Goal: Task Accomplishment & Management: Manage account settings

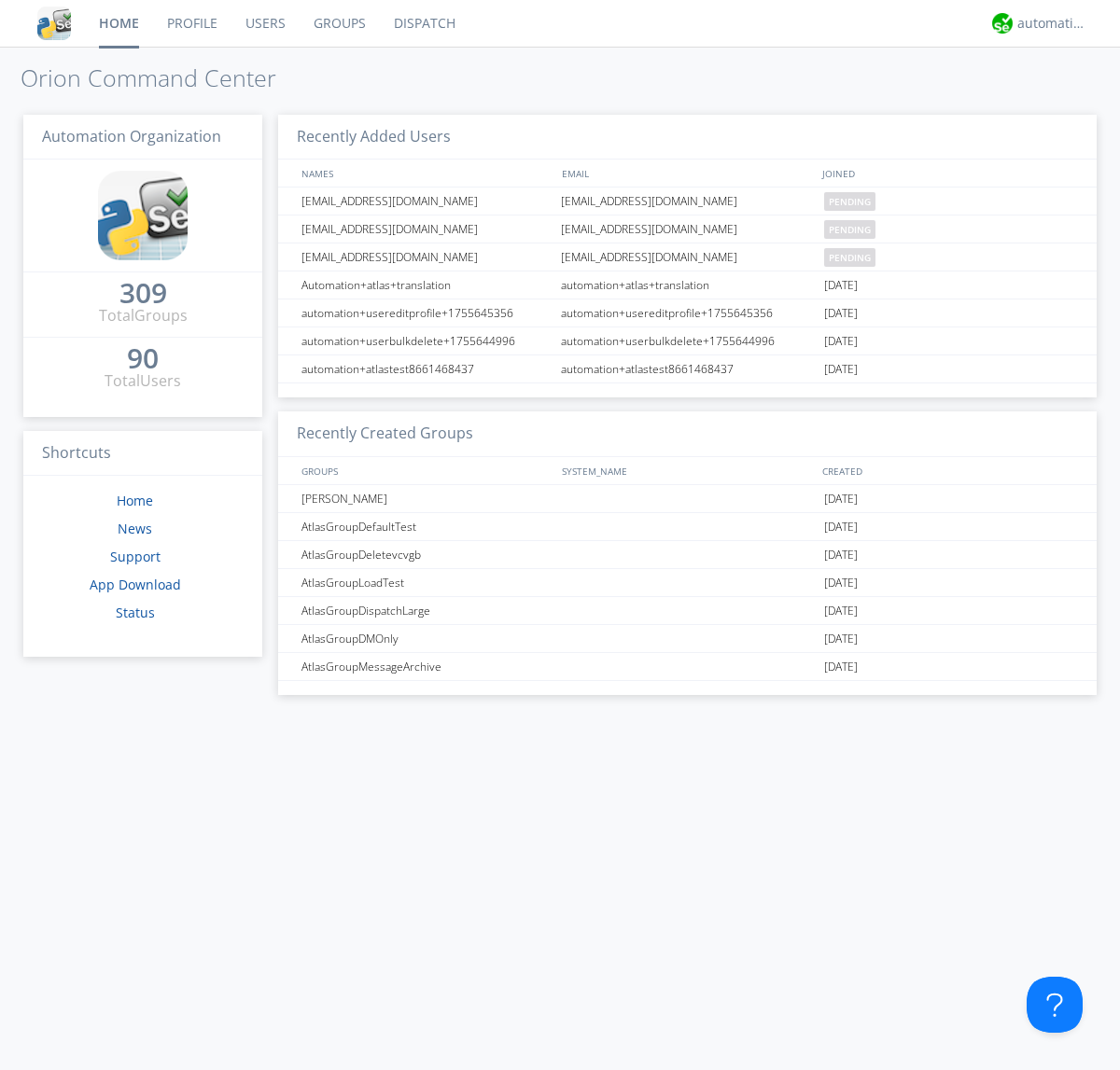
click at [264, 23] on link "Users" at bounding box center [265, 23] width 68 height 47
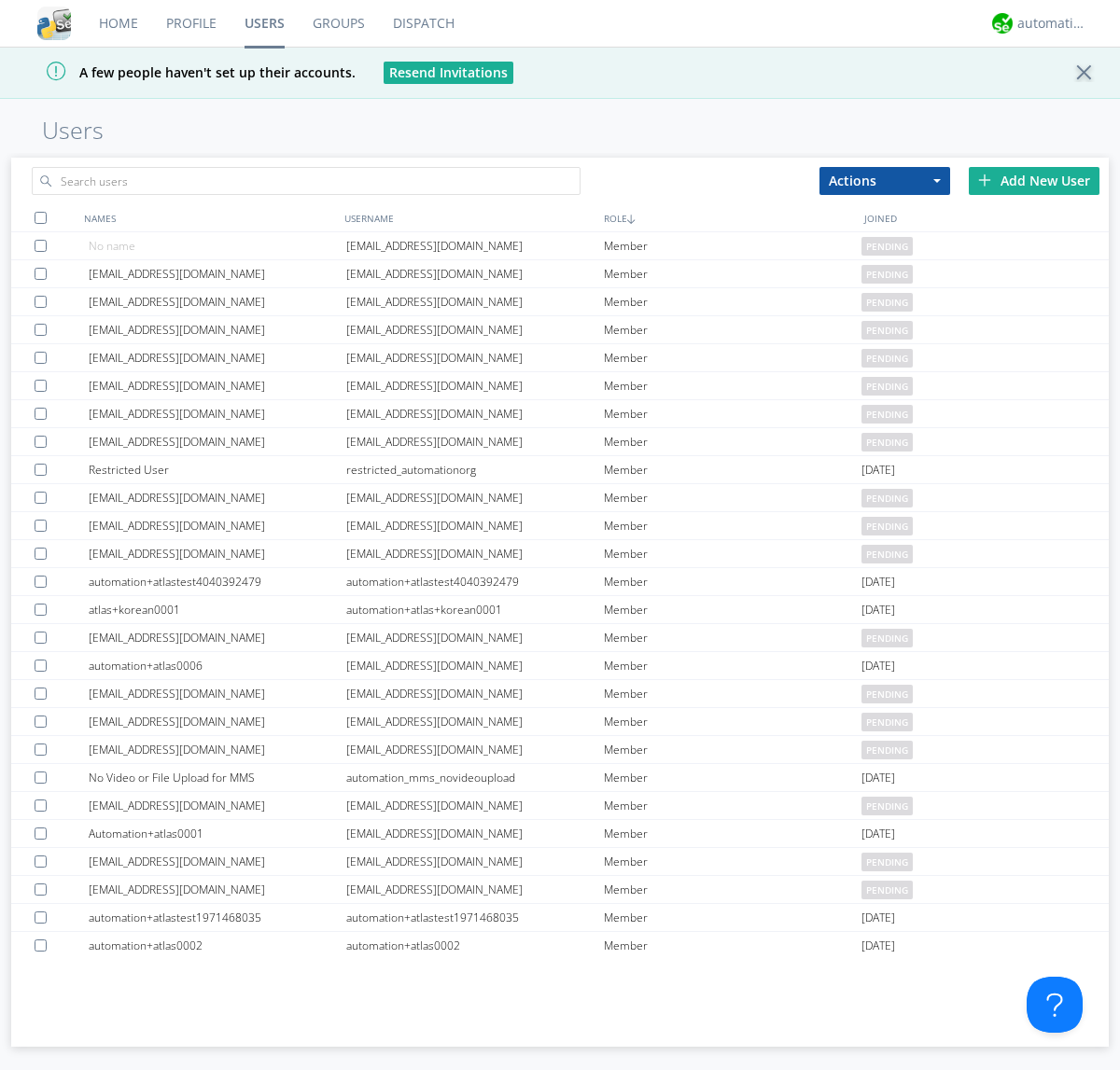
click at [1034, 180] on div "Add New User" at bounding box center [1033, 181] width 130 height 28
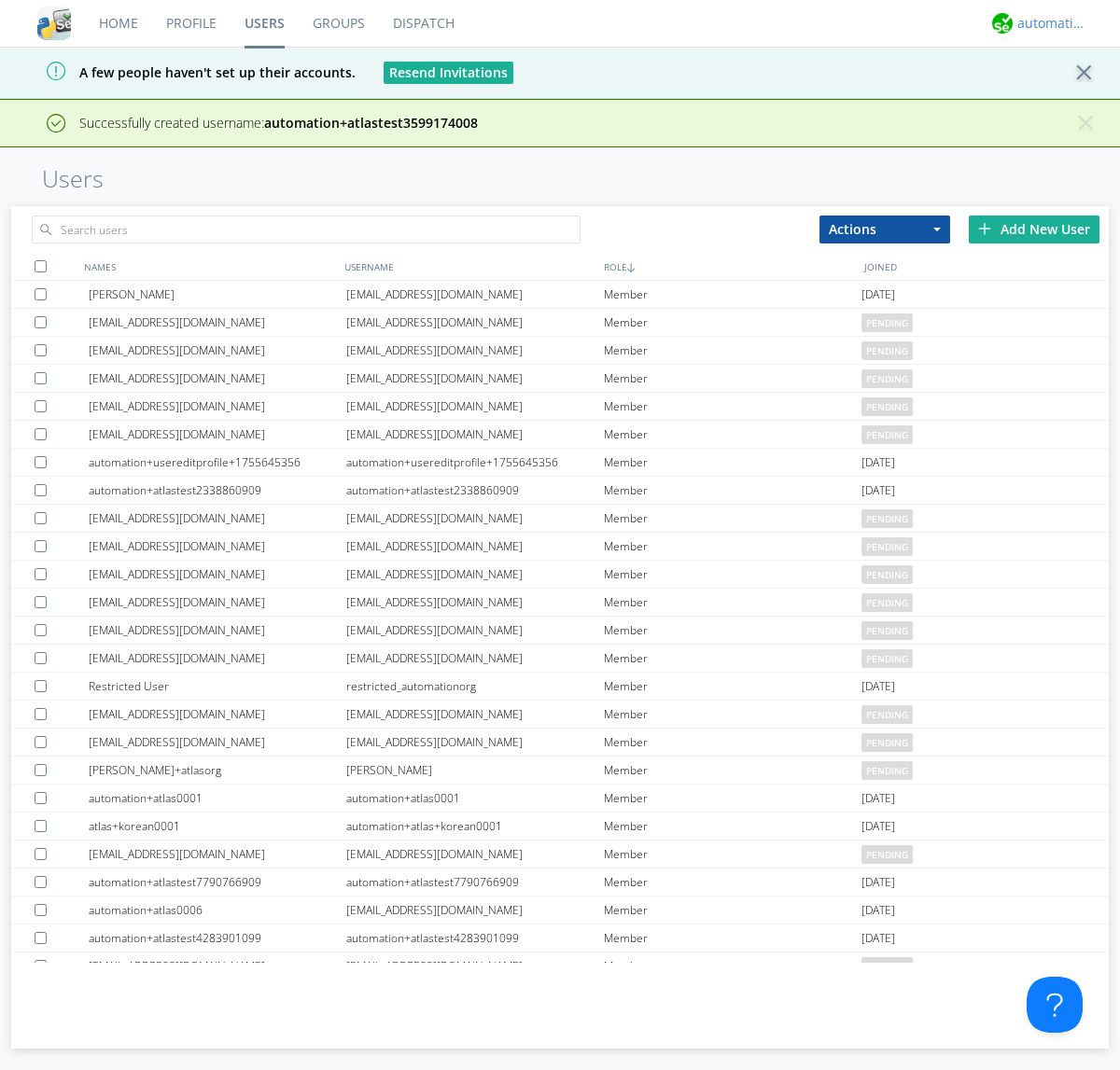
click at [1047, 23] on div "automation+atlas" at bounding box center [1052, 23] width 70 height 19
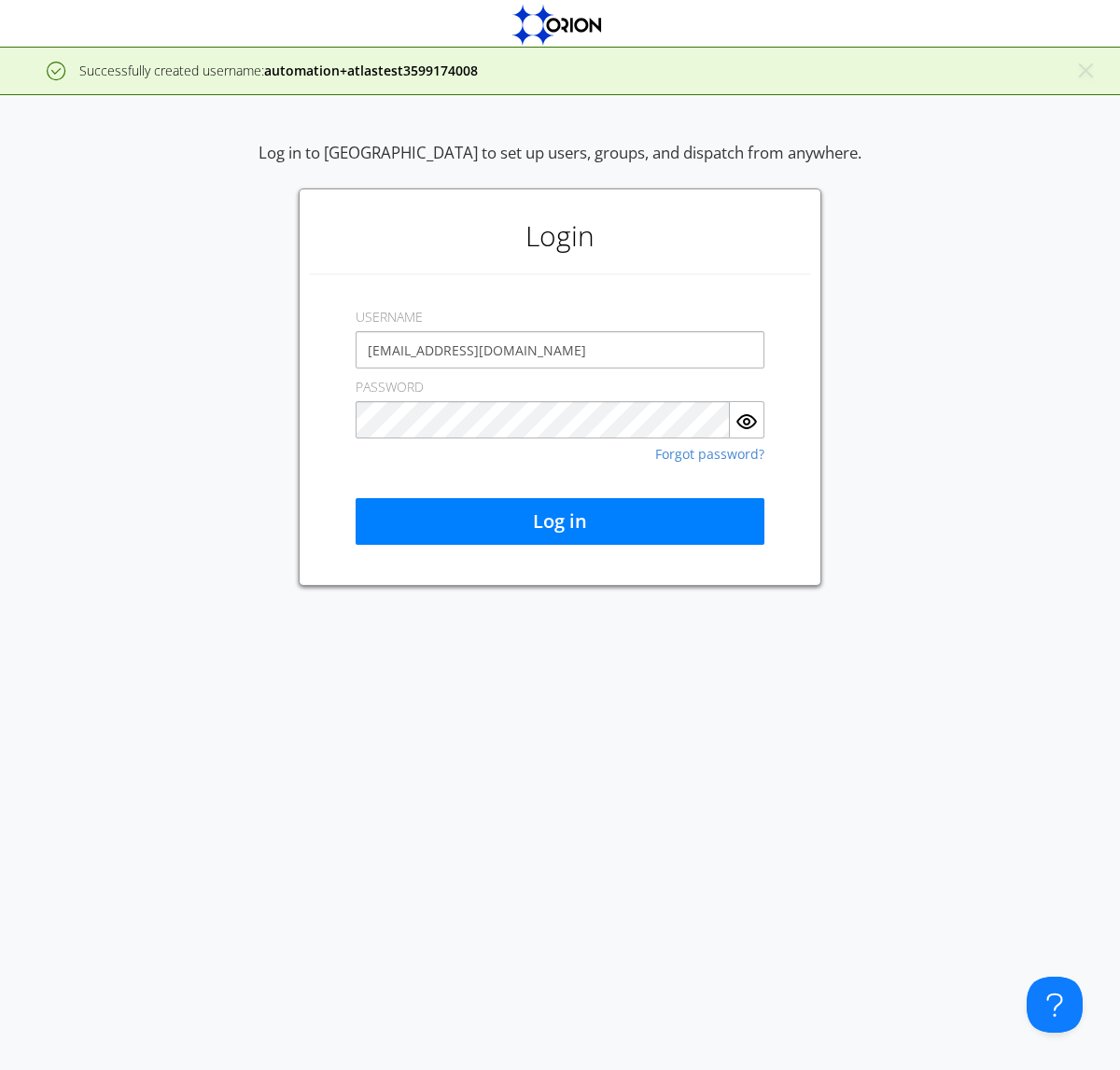
type input "[EMAIL_ADDRESS][DOMAIN_NAME]"
click at [560, 522] on button "Log in" at bounding box center [560, 522] width 409 height 47
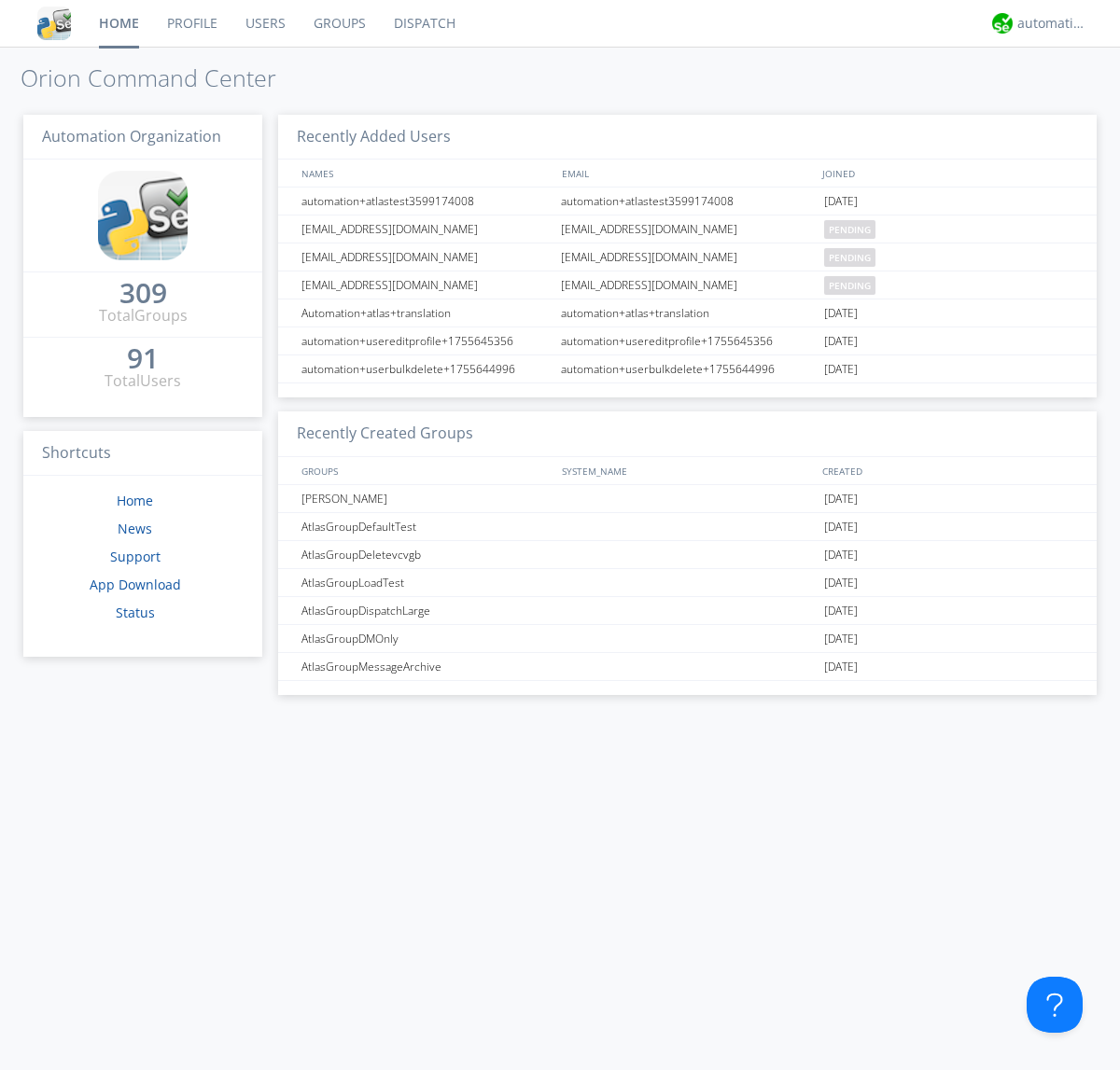
click at [264, 23] on link "Users" at bounding box center [265, 23] width 68 height 47
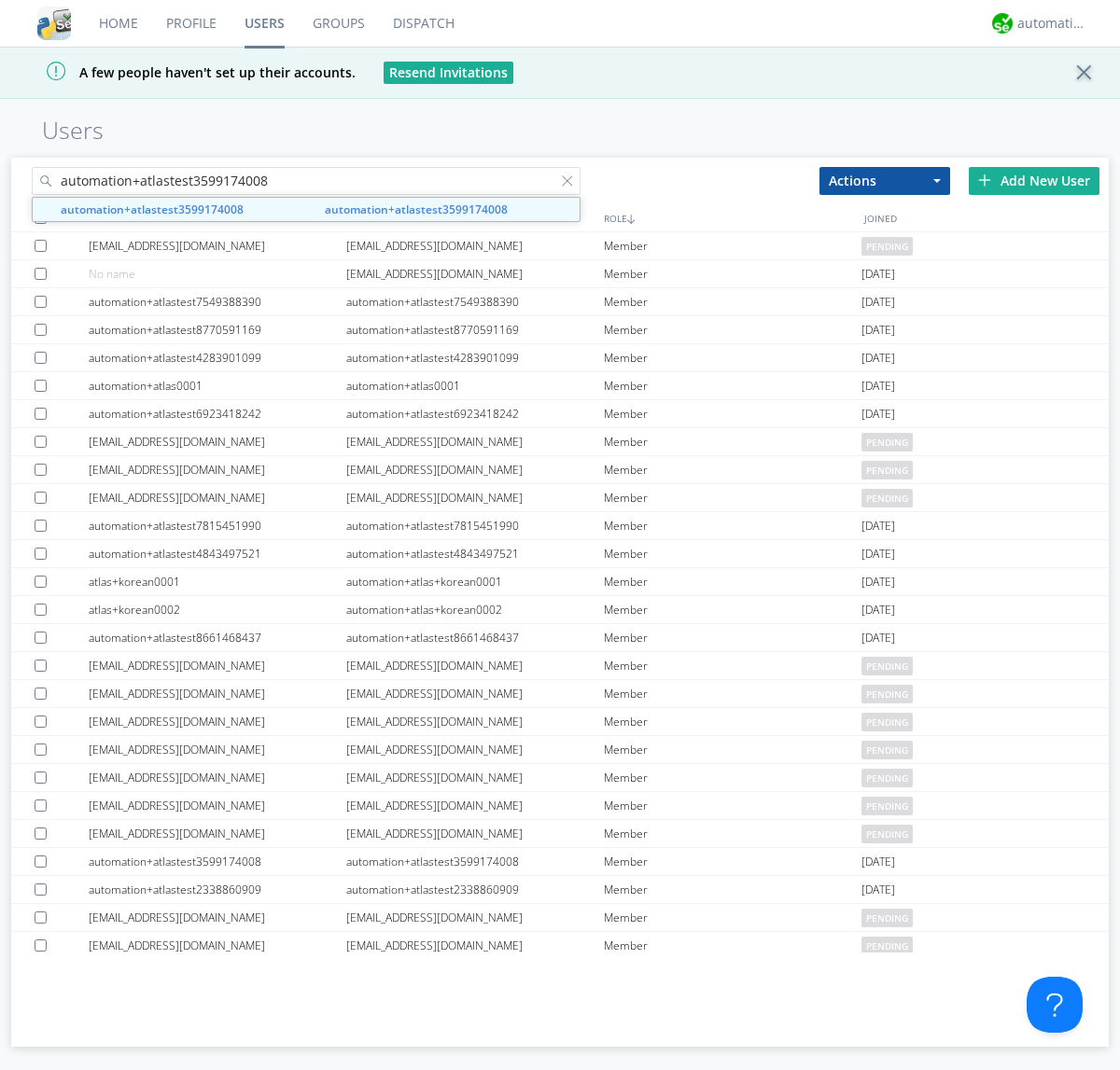
type input "automation+atlastest3599174008"
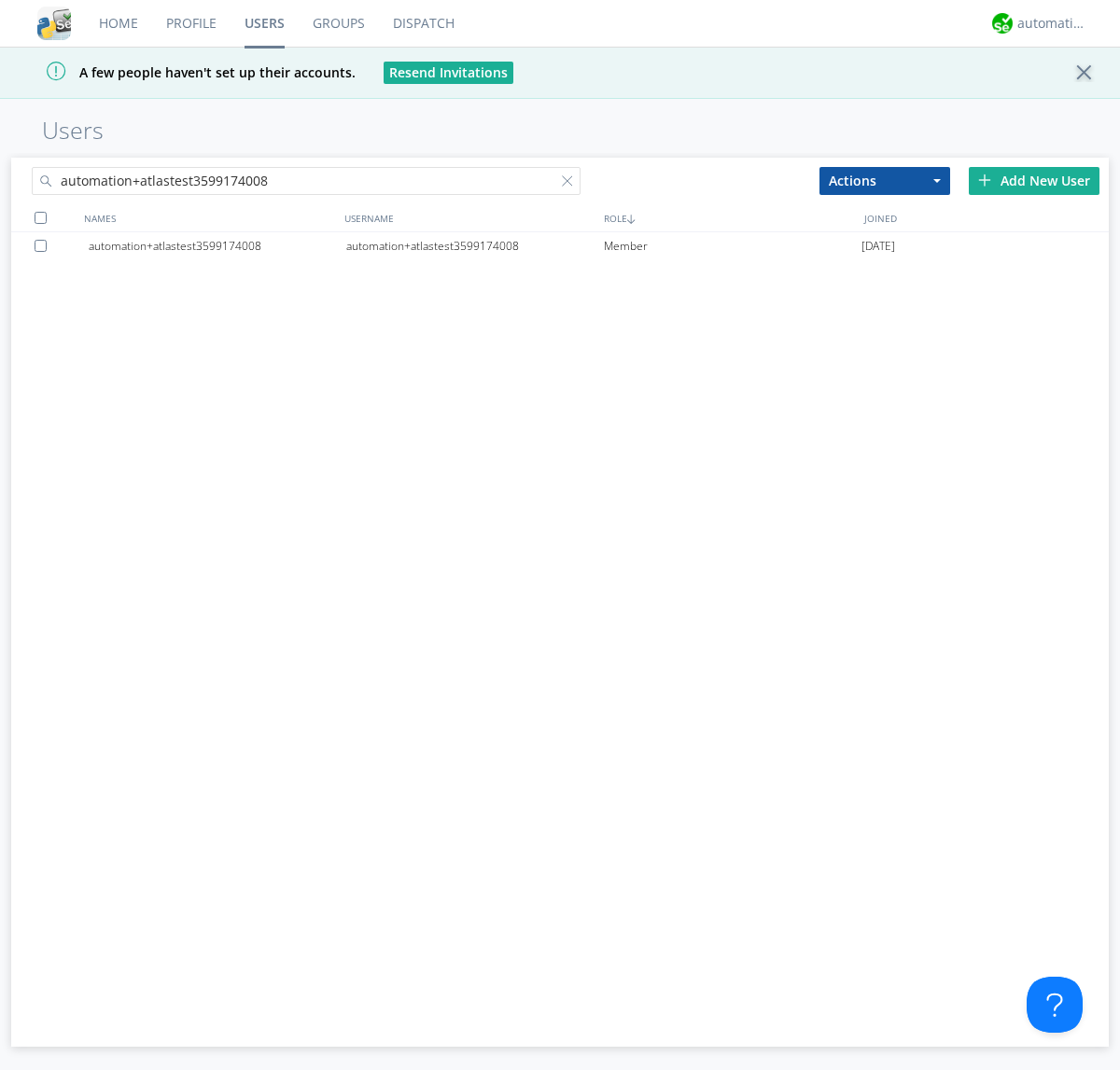
click at [571, 184] on div at bounding box center [570, 184] width 19 height 19
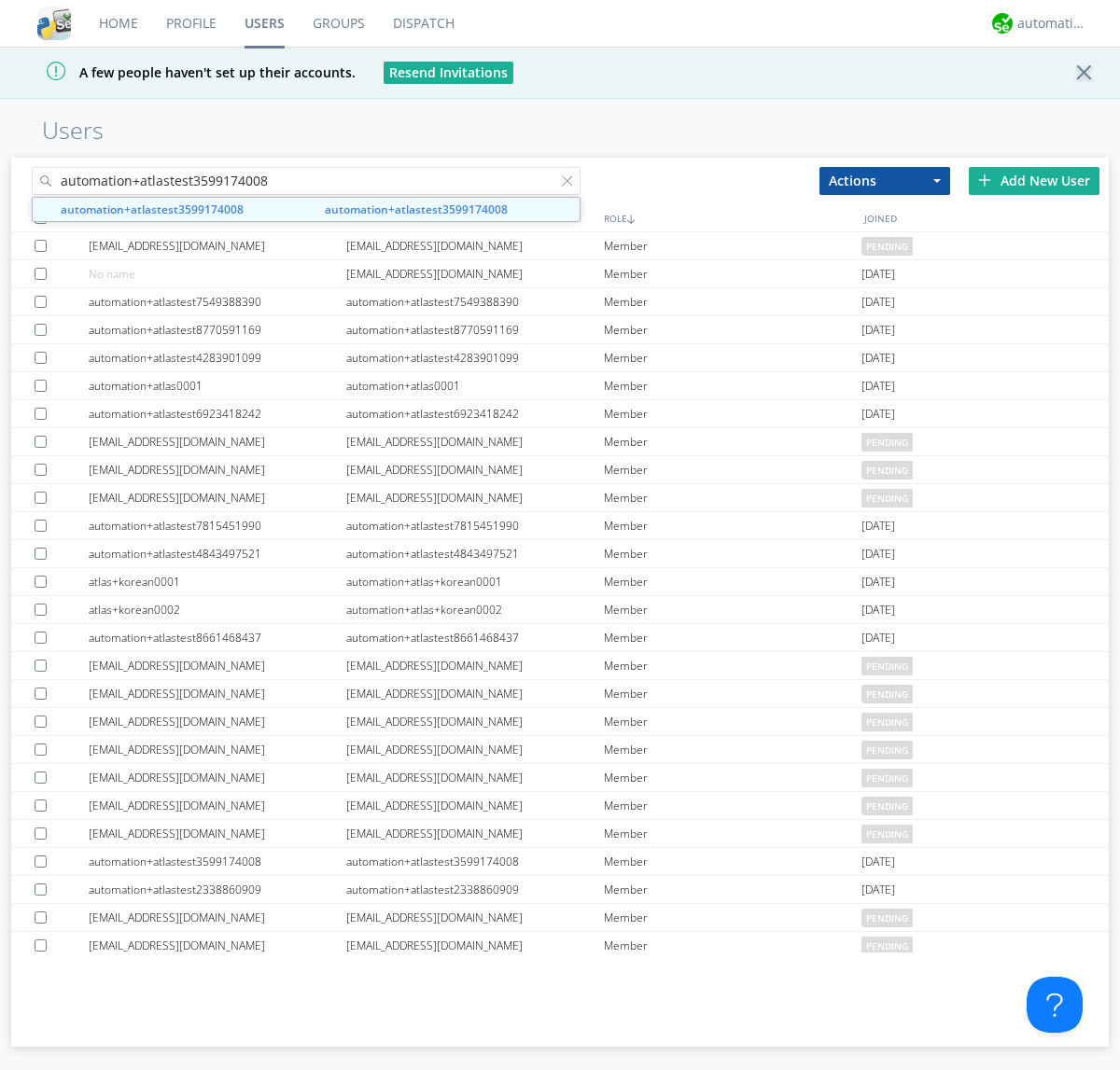
type input "automation+atlastest3599174008"
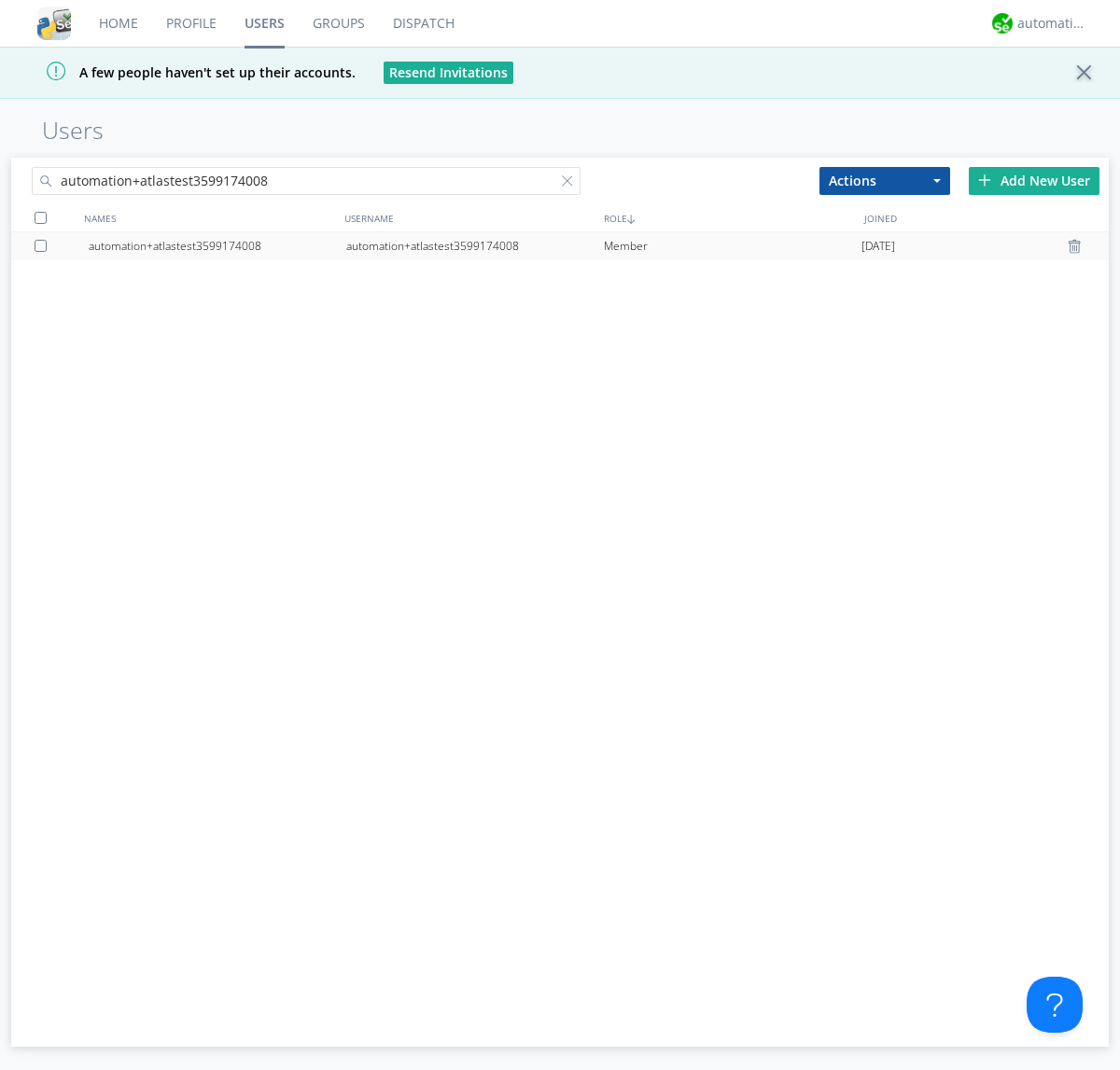
click at [1077, 246] on div at bounding box center [1076, 246] width 19 height 15
click at [1047, 23] on div "automation+atlas" at bounding box center [1052, 23] width 70 height 19
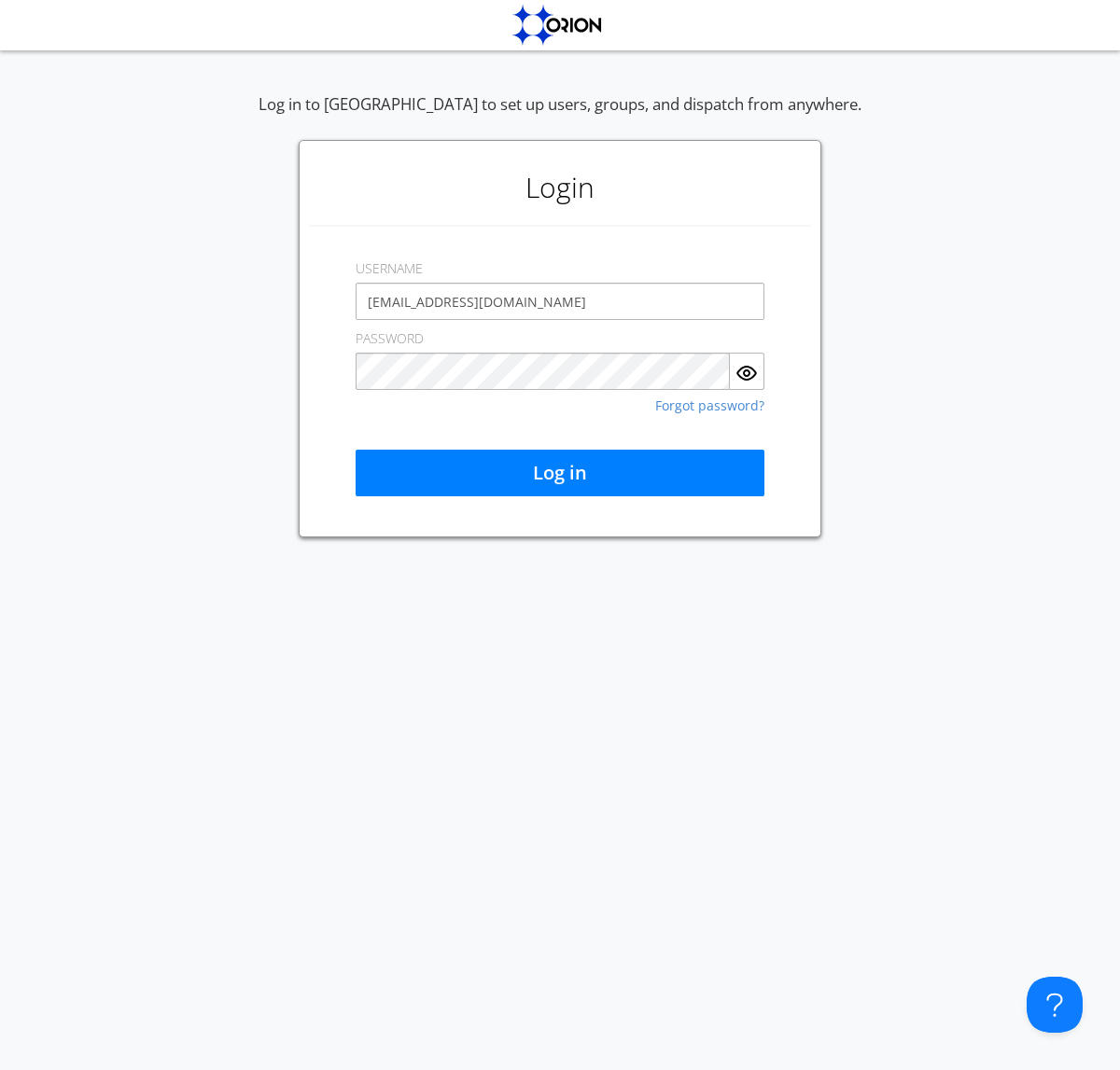
type input "[EMAIL_ADDRESS][DOMAIN_NAME]"
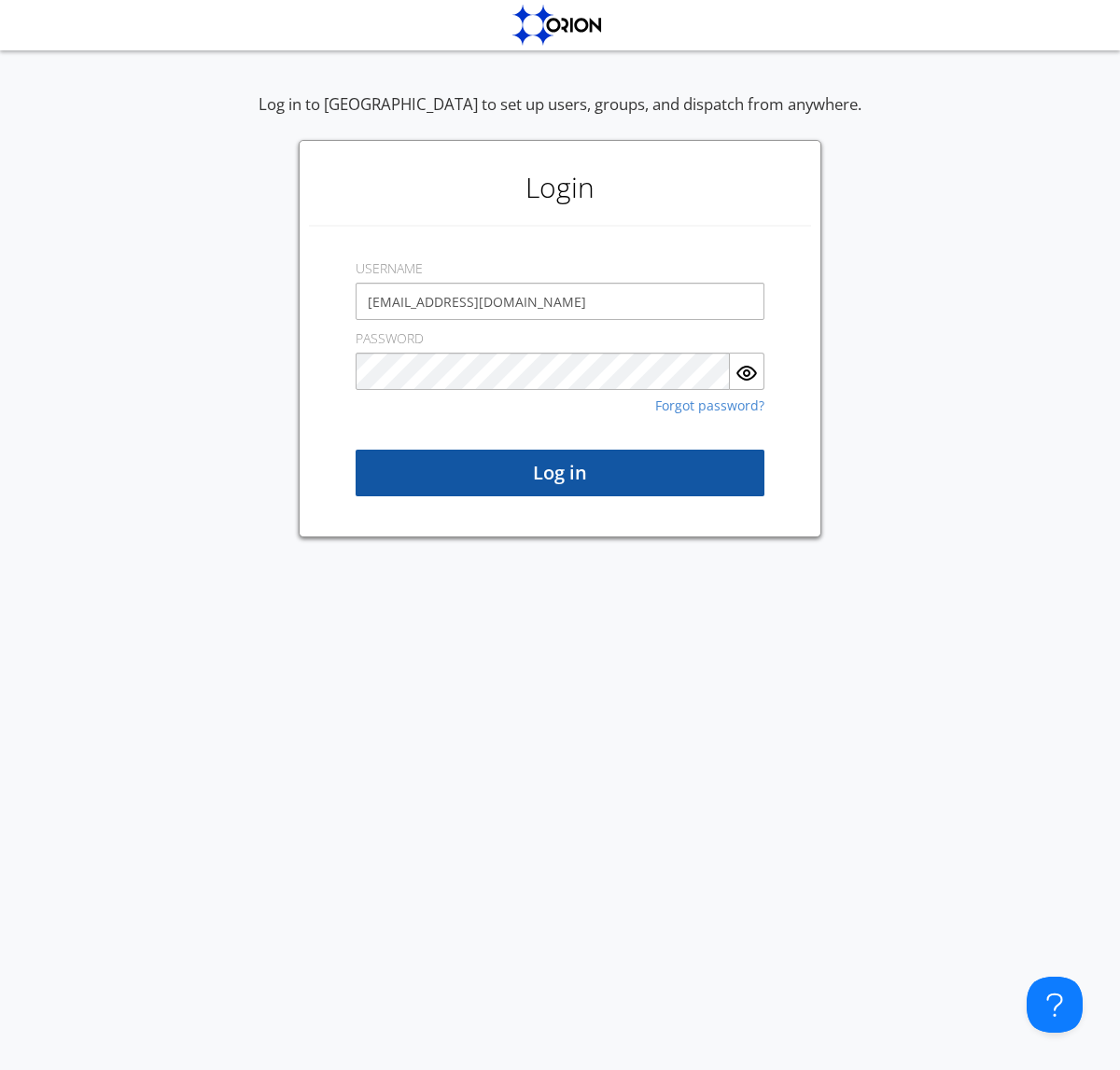
click at [560, 473] on button "Log in" at bounding box center [560, 473] width 409 height 47
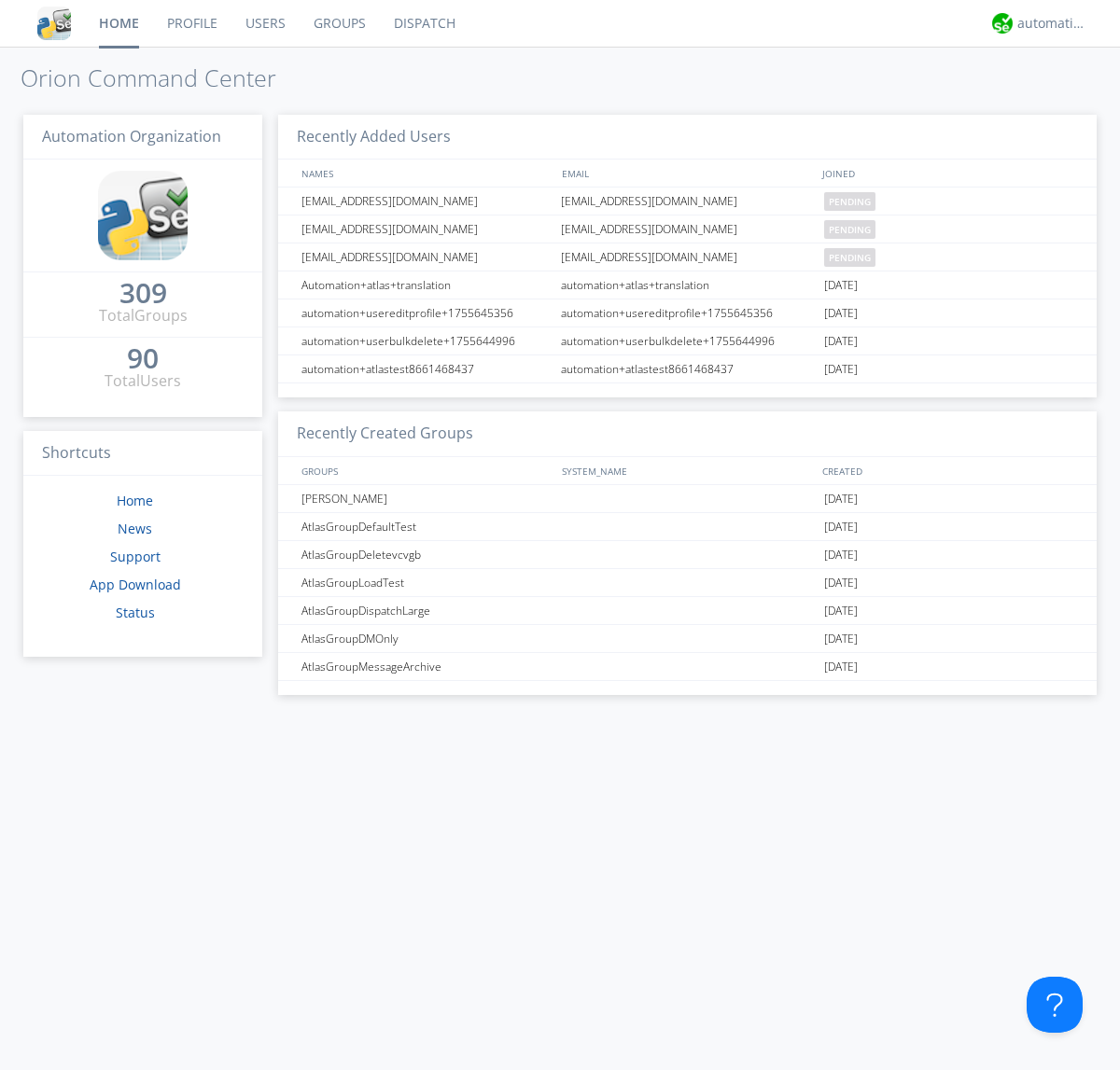
click at [264, 23] on link "Users" at bounding box center [265, 23] width 68 height 47
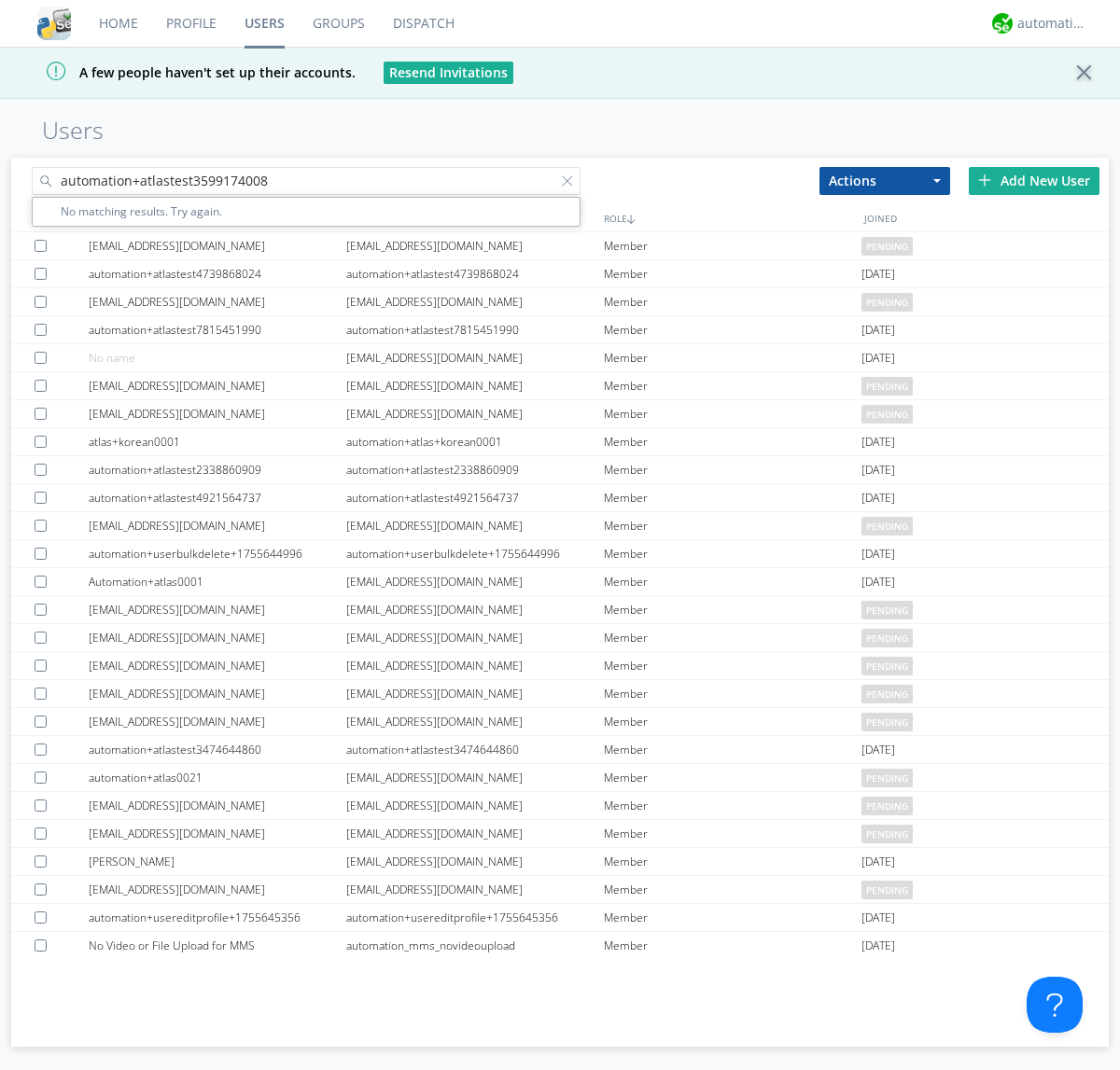
type input "automation+atlastest3599174008"
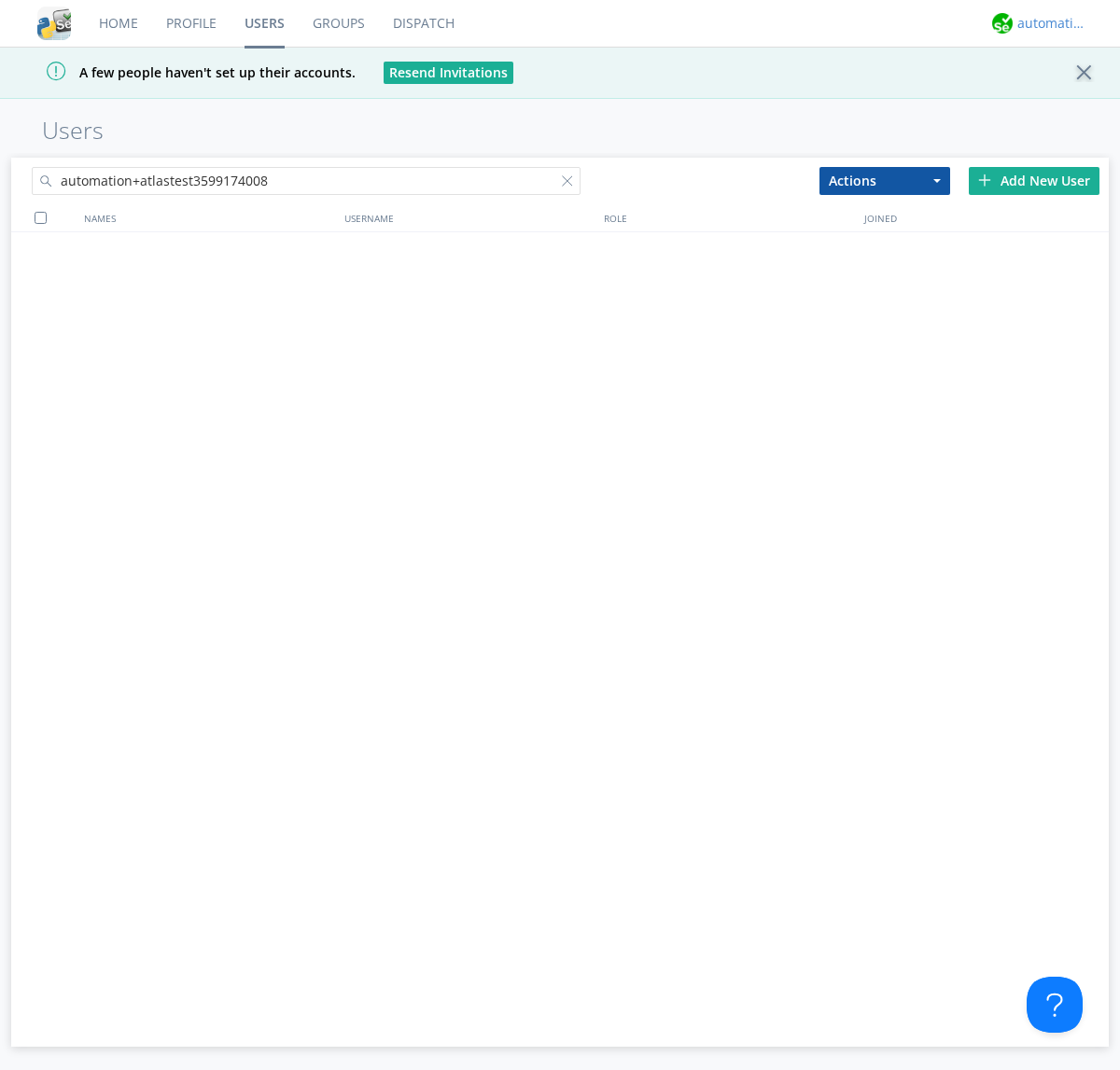
click at [1047, 23] on div "automation+atlas" at bounding box center [1052, 23] width 70 height 19
